Goal: Navigation & Orientation: Find specific page/section

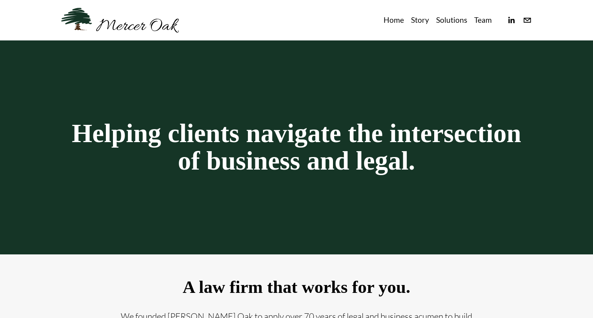
click at [420, 20] on link "Story" at bounding box center [420, 20] width 18 height 13
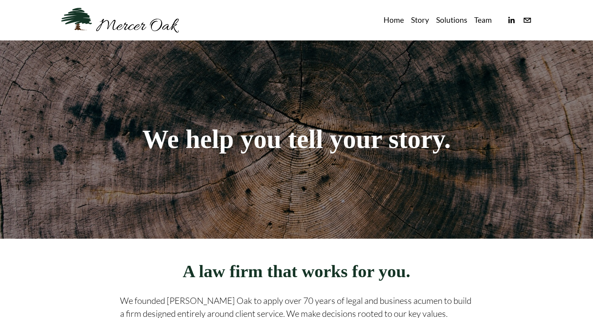
click at [478, 19] on link "Team" at bounding box center [484, 20] width 18 height 13
